Goal: Task Accomplishment & Management: Manage account settings

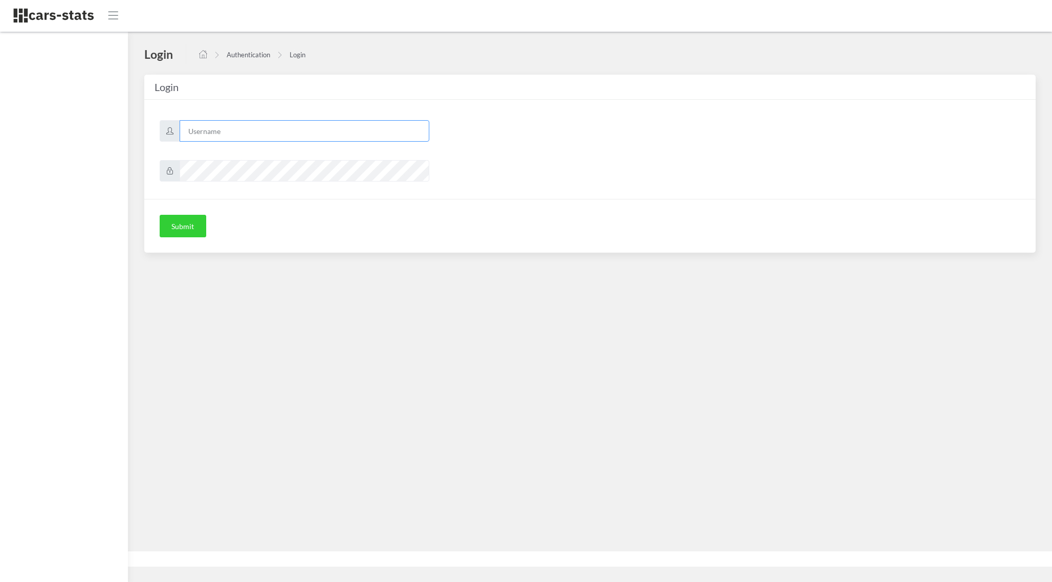
click at [236, 136] on input "text" at bounding box center [305, 130] width 250 height 21
type input "korben"
